Goal: Find specific page/section: Find specific page/section

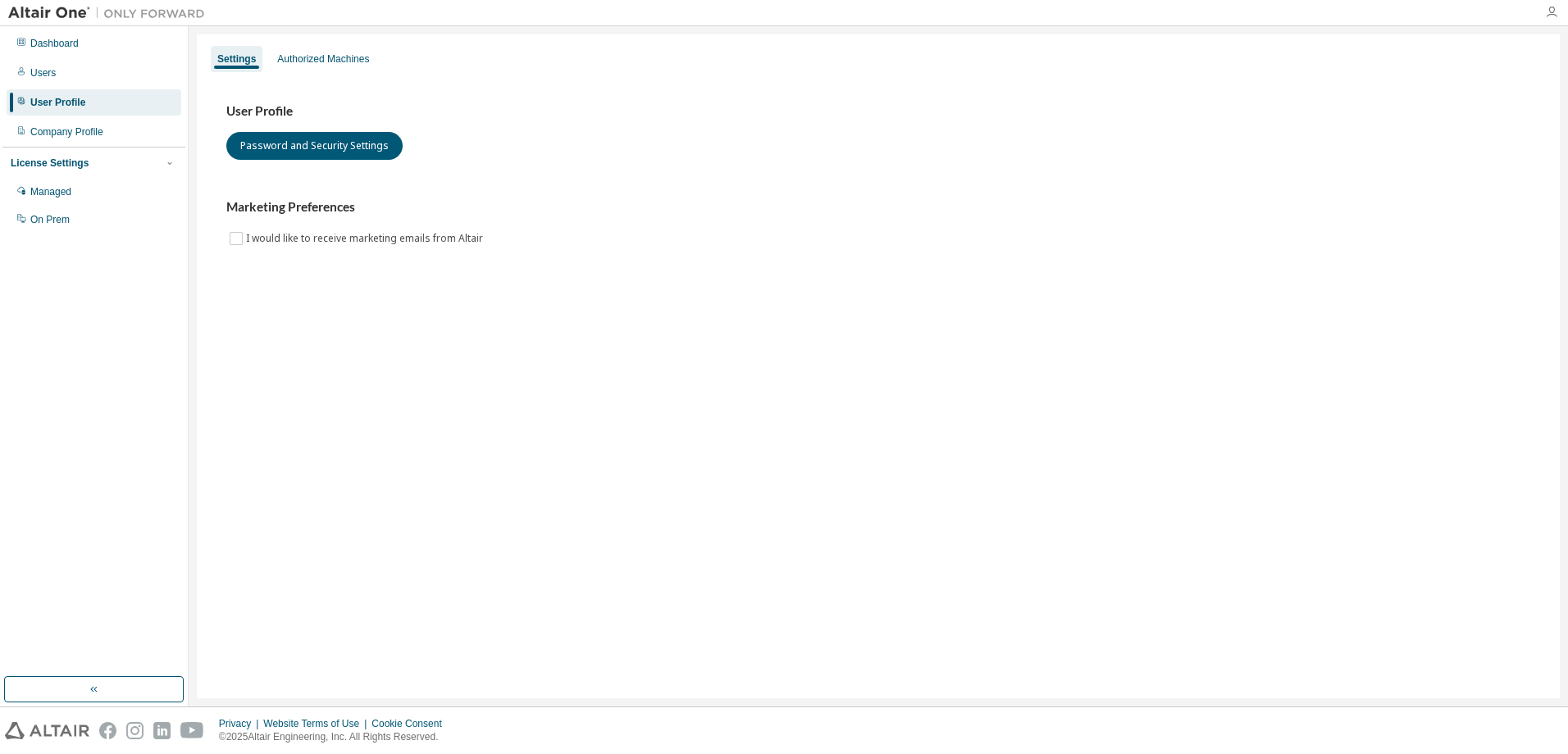
click at [1549, 12] on icon "button" at bounding box center [1551, 12] width 13 height 13
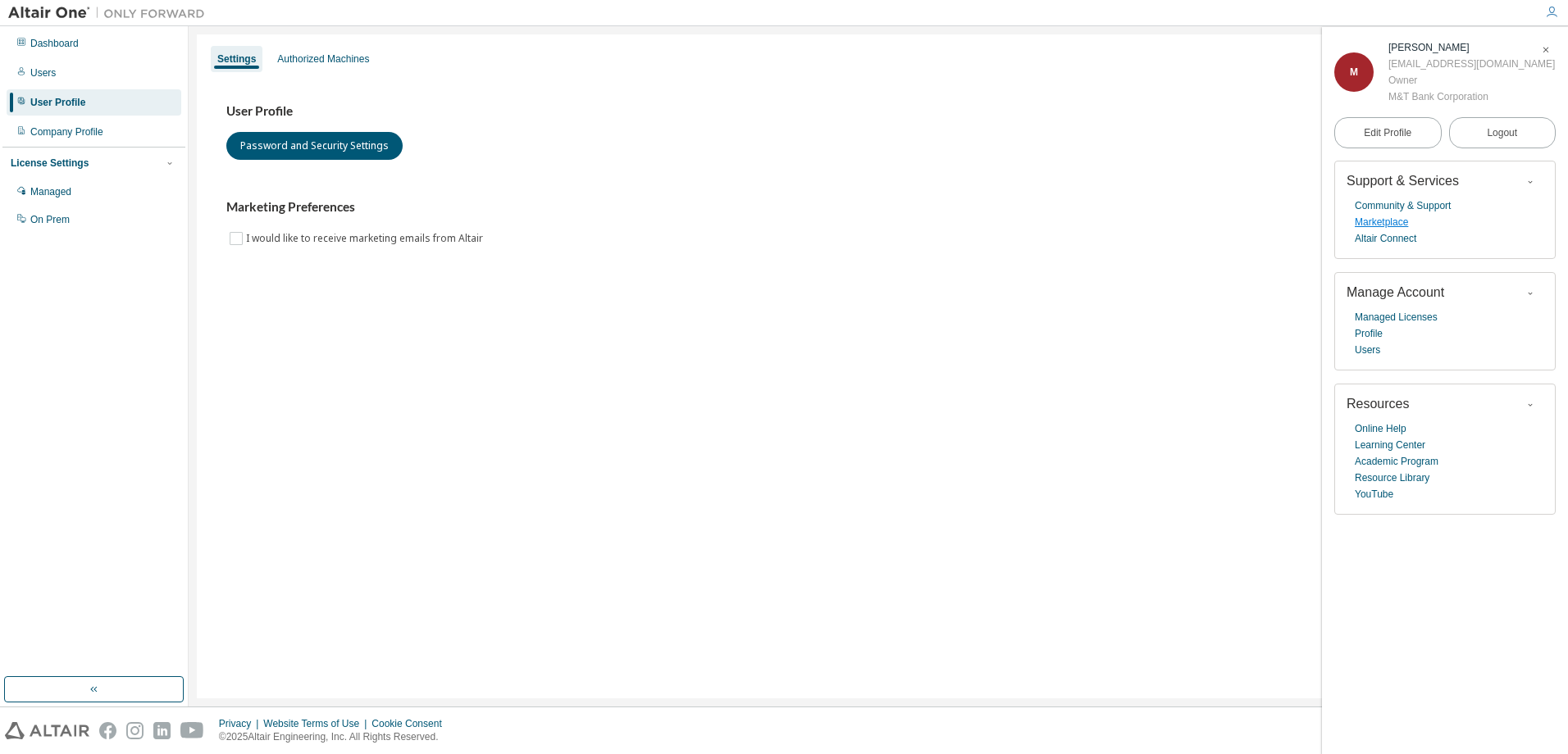
click at [1369, 222] on link "Marketplace" at bounding box center [1381, 222] width 53 height 17
